Goal: Task Accomplishment & Management: Use online tool/utility

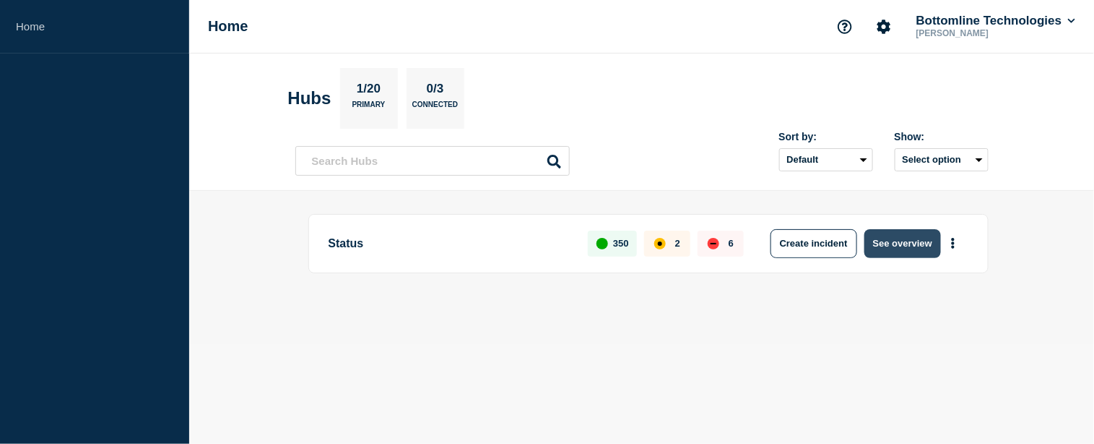
click at [907, 239] on button "See overview" at bounding box center [903, 243] width 77 height 29
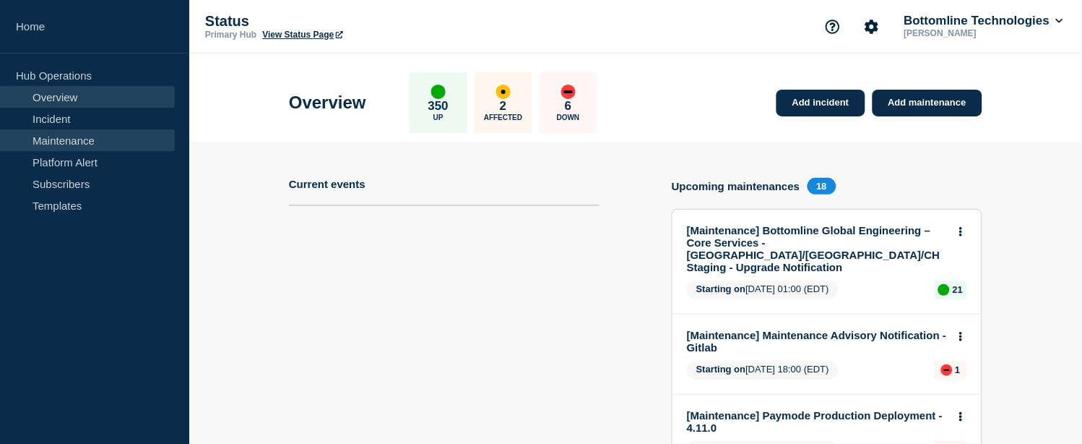
click at [63, 141] on link "Maintenance" at bounding box center [87, 140] width 175 height 22
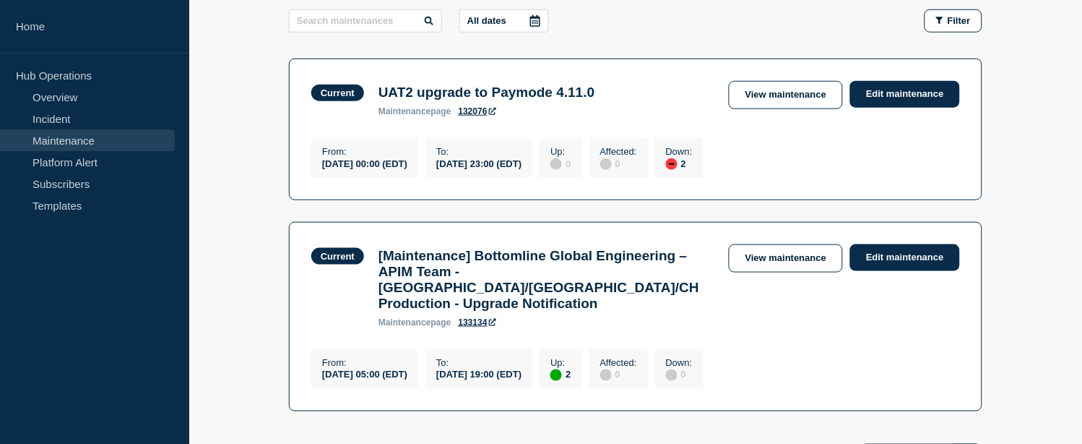
scroll to position [321, 0]
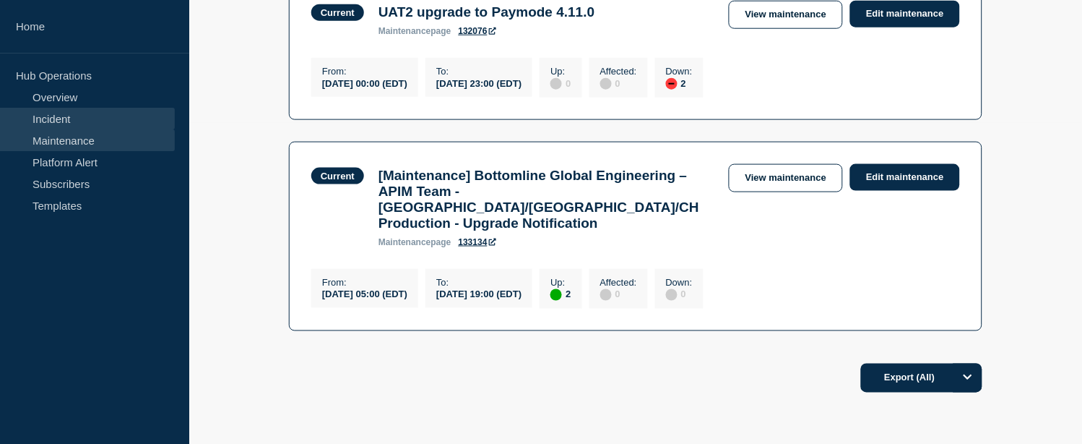
click at [79, 121] on link "Incident" at bounding box center [87, 119] width 175 height 22
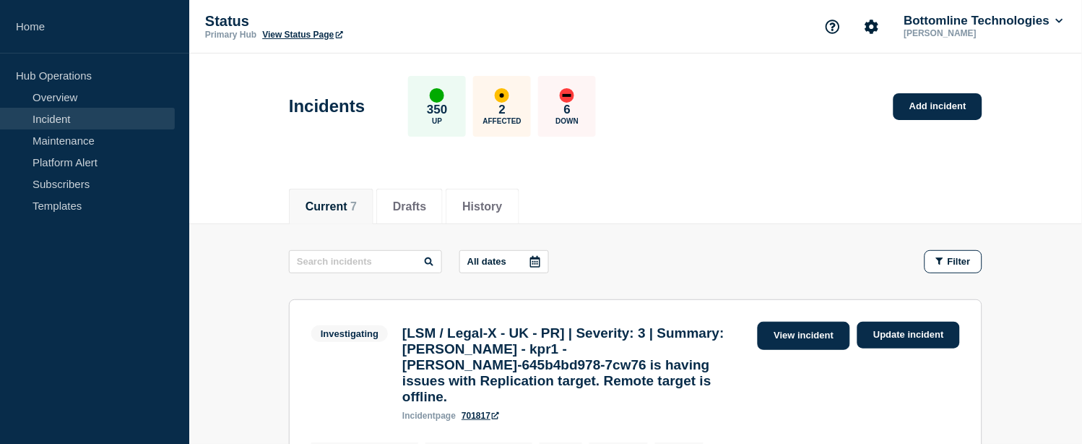
click at [769, 335] on link "View incident" at bounding box center [804, 335] width 93 height 28
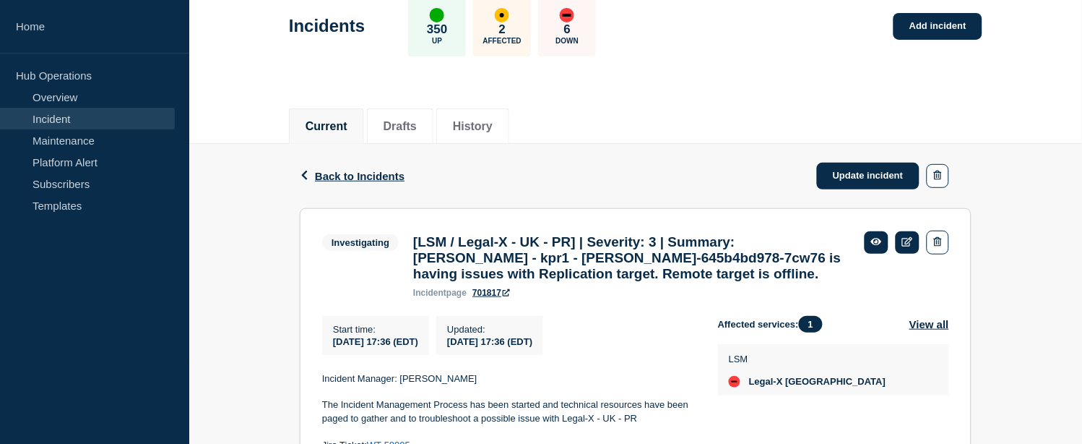
scroll to position [160, 0]
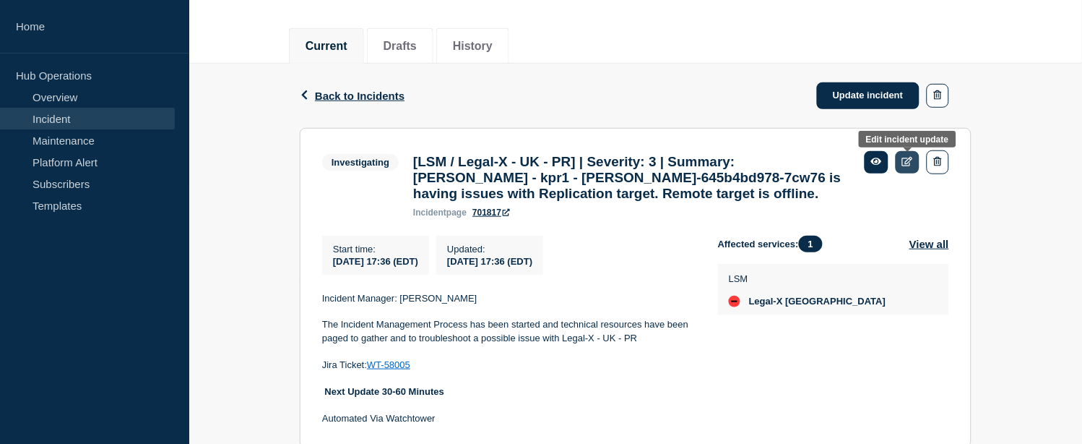
click at [904, 160] on icon at bounding box center [907, 161] width 11 height 9
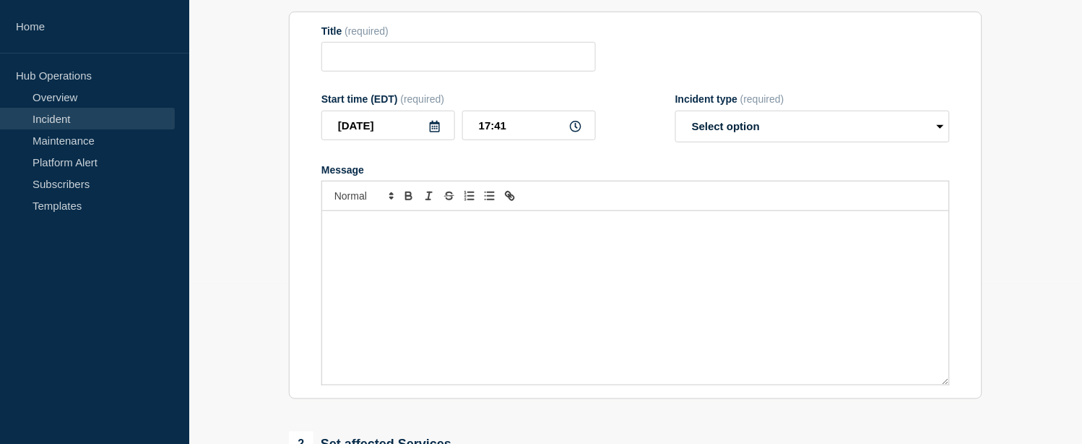
type input "[LSM / Legal-X - UK - PR] | Severity: 3 | Summary: [PERSON_NAME] - kpr1 - [PERS…"
type input "17:36"
select select "investigating"
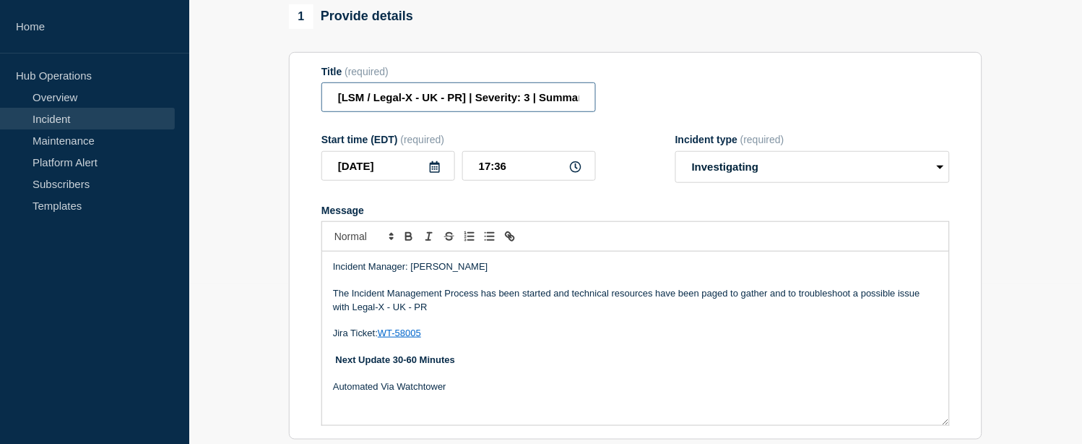
click at [537, 106] on input "[LSM / Legal-X - UK - PR] | Severity: 3 | Summary: [PERSON_NAME] - kpr1 - [PERS…" at bounding box center [458, 97] width 275 height 30
paste input "WT-58005"
type input "[LSM / Legal-X - [GEOGRAPHIC_DATA] - PR] | Severity: 3 | WT : WT-58005 | Summar…"
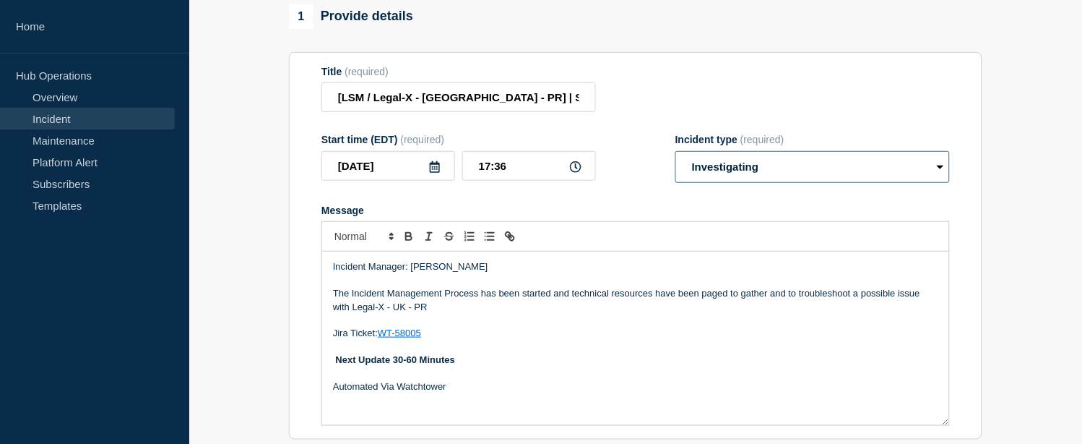
click at [696, 172] on select "Select option Investigating Identified Monitoring Resolved" at bounding box center [812, 167] width 275 height 32
select select "identified"
click at [675, 163] on select "Select option Investigating Identified Monitoring Resolved" at bounding box center [812, 167] width 275 height 32
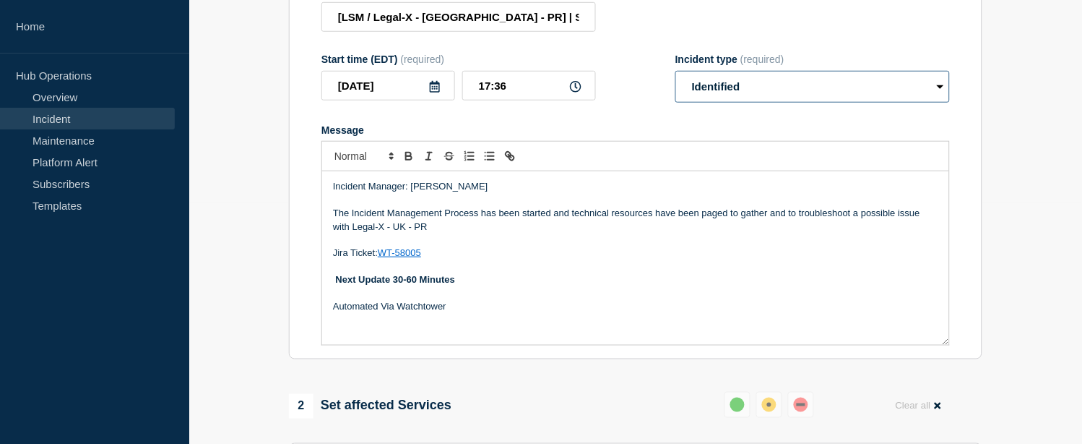
scroll to position [321, 0]
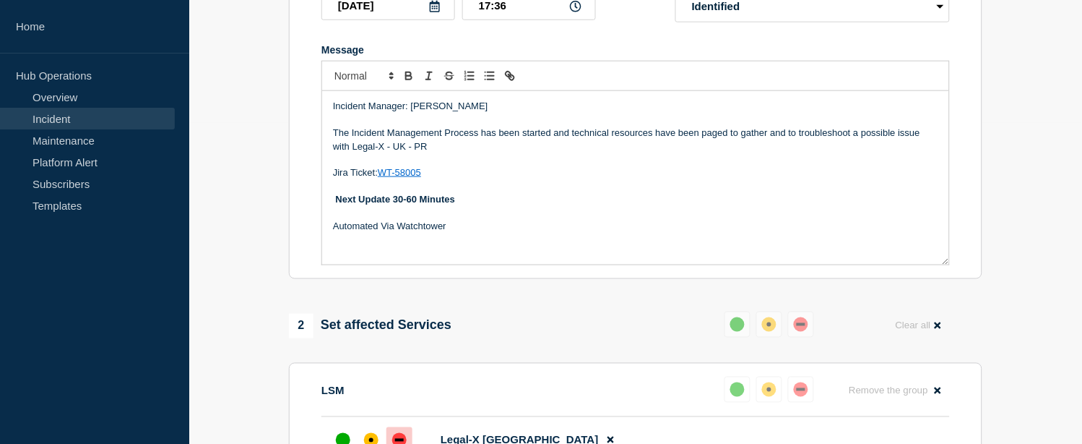
drag, startPoint x: 452, startPoint y: 238, endPoint x: 334, endPoint y: 212, distance: 120.7
click at [334, 212] on div "Incident Manager: [PERSON_NAME] The Incident Management Process has been starte…" at bounding box center [635, 177] width 627 height 173
drag, startPoint x: 438, startPoint y: 157, endPoint x: 333, endPoint y: 121, distance: 110.6
click at [333, 121] on div "Incident Manager: [PERSON_NAME] The Incident Management Process has been starte…" at bounding box center [635, 177] width 627 height 173
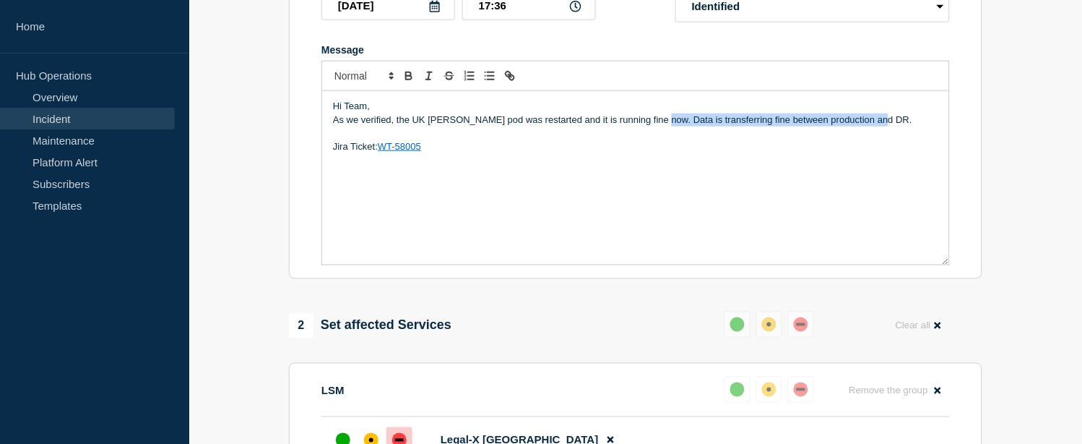
drag, startPoint x: 660, startPoint y: 131, endPoint x: 879, endPoint y: 129, distance: 218.9
click at [879, 126] on p "As we verified, the UK [PERSON_NAME] pod was restarted and it is running fine n…" at bounding box center [635, 119] width 605 height 13
copy p "Data is transferring fine between production and DR."
click at [410, 126] on p "As we verified, the UK [PERSON_NAME] pod was restarted and it is running fine n…" at bounding box center [635, 119] width 605 height 13
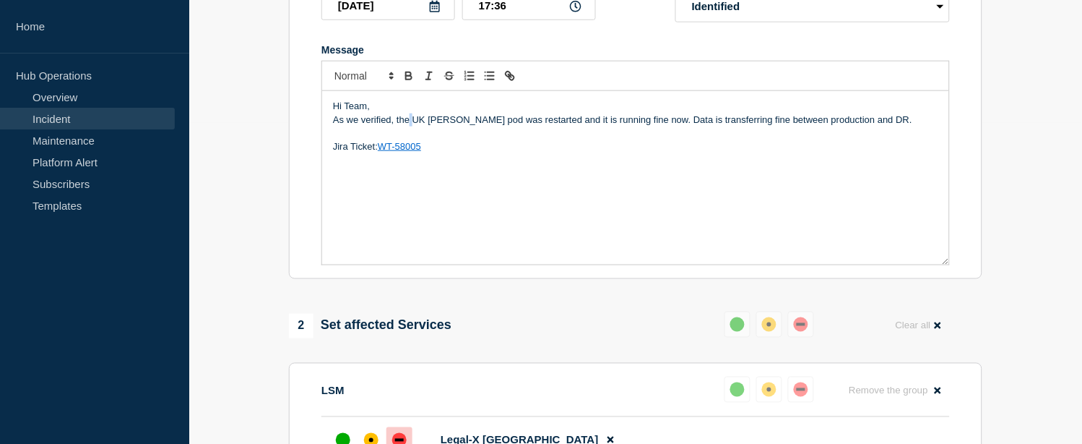
click at [410, 126] on p "As we verified, the UK [PERSON_NAME] pod was restarted and it is running fine n…" at bounding box center [635, 119] width 605 height 13
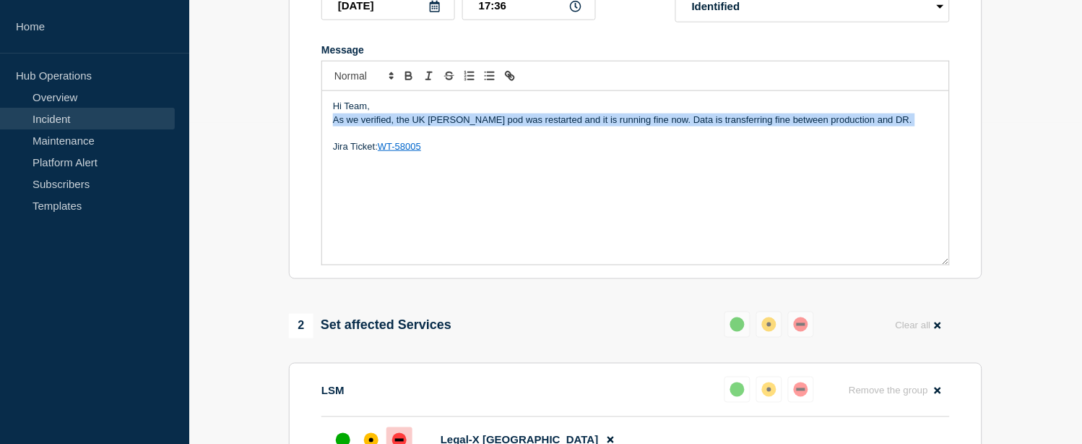
click at [410, 126] on p "As we verified, the UK [PERSON_NAME] pod was restarted and it is running fine n…" at bounding box center [635, 119] width 605 height 13
copy p "As we verified, the UK [PERSON_NAME] pod was restarted and it is running fine n…"
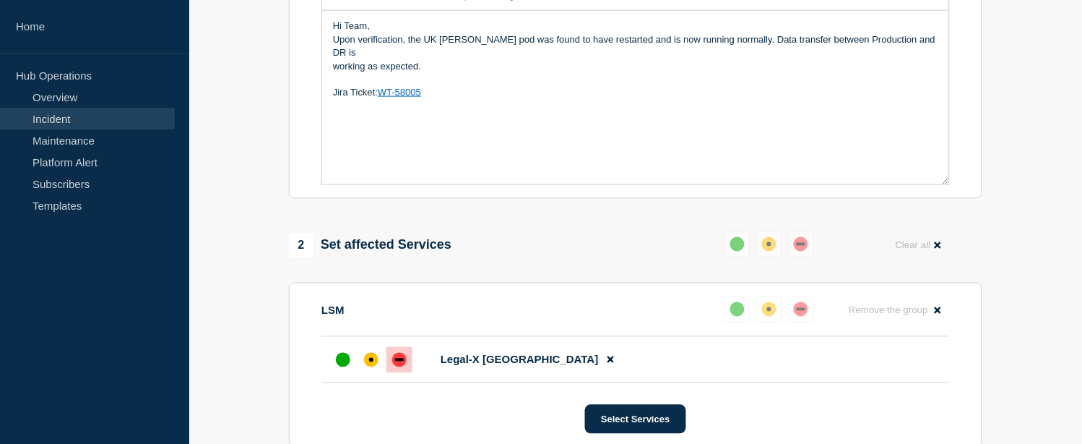
scroll to position [481, 0]
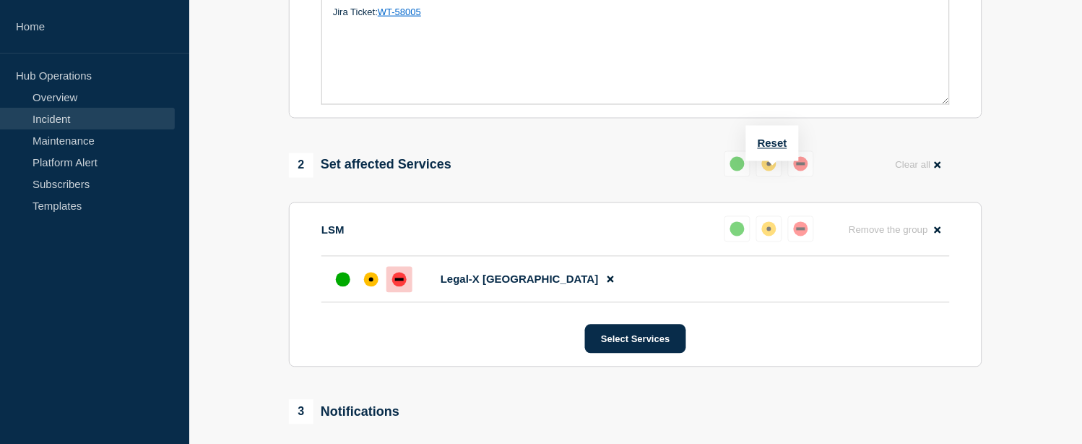
click at [740, 171] on div "up" at bounding box center [737, 164] width 14 height 14
click at [734, 236] on div "up" at bounding box center [737, 229] width 14 height 14
click at [342, 287] on div "up" at bounding box center [343, 279] width 14 height 14
click at [343, 287] on div "up" at bounding box center [343, 279] width 14 height 14
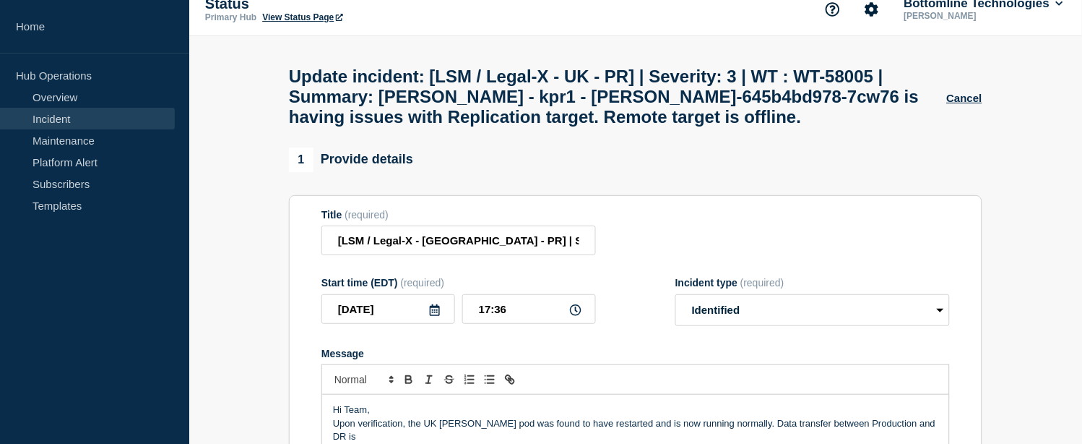
scroll to position [178, 0]
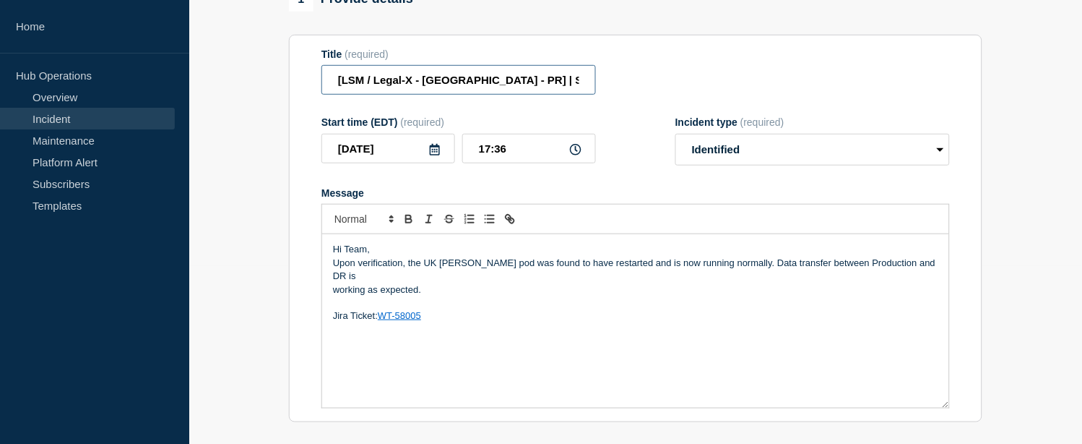
click at [542, 95] on input "[LSM / Legal-X - [GEOGRAPHIC_DATA] - PR] | Severity: 3 | WT : WT-58005 | Summar…" at bounding box center [458, 80] width 275 height 30
drag, startPoint x: 457, startPoint y: 91, endPoint x: 484, endPoint y: 92, distance: 26.7
click at [484, 92] on input "[LSM / Legal-X - [GEOGRAPHIC_DATA] - PR] | Severity: 3 | WT : WT-58005 | Summar…" at bounding box center [458, 80] width 275 height 30
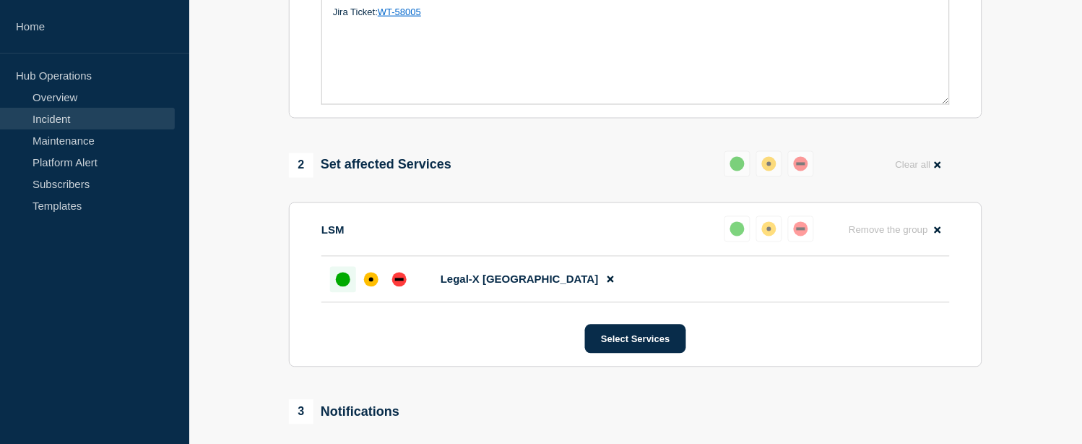
scroll to position [660, 0]
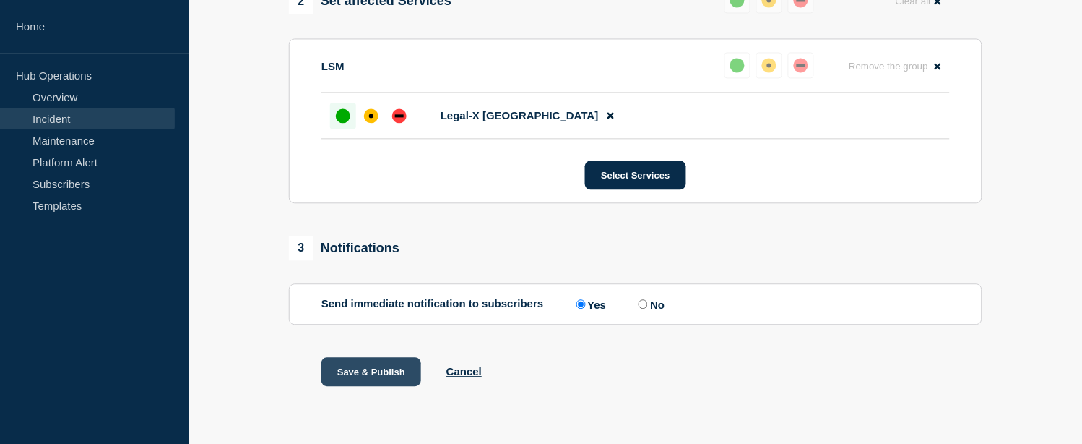
type input "[LSM / Legal-X - UK - PR] | Severity: 3 | WT-58005 | Summary: [PERSON_NAME] - k…"
click at [396, 374] on button "Save & Publish" at bounding box center [371, 371] width 100 height 29
